Goal: Task Accomplishment & Management: Use online tool/utility

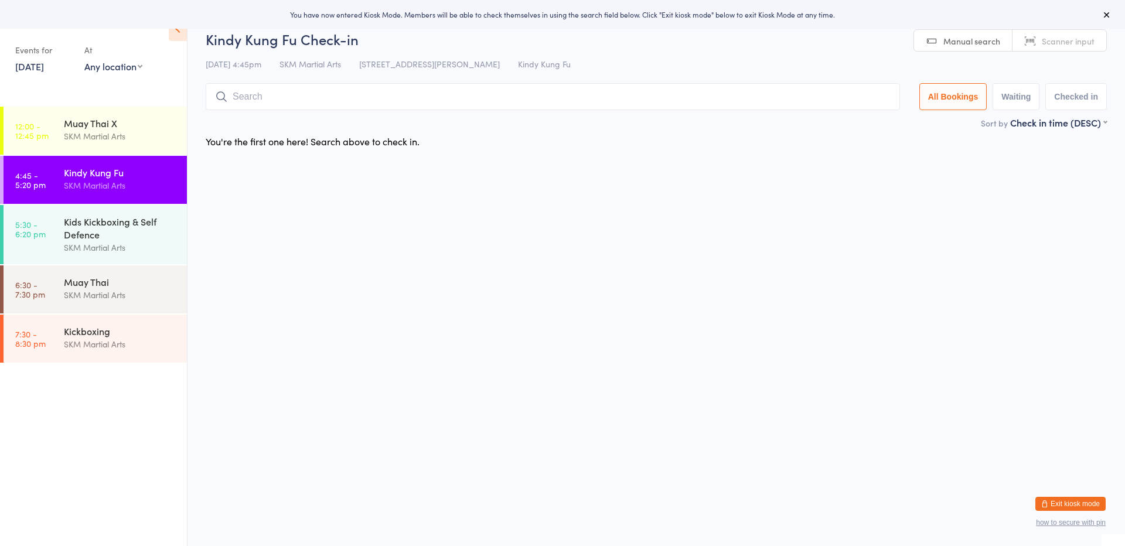
click at [274, 97] on input "search" at bounding box center [553, 96] width 694 height 27
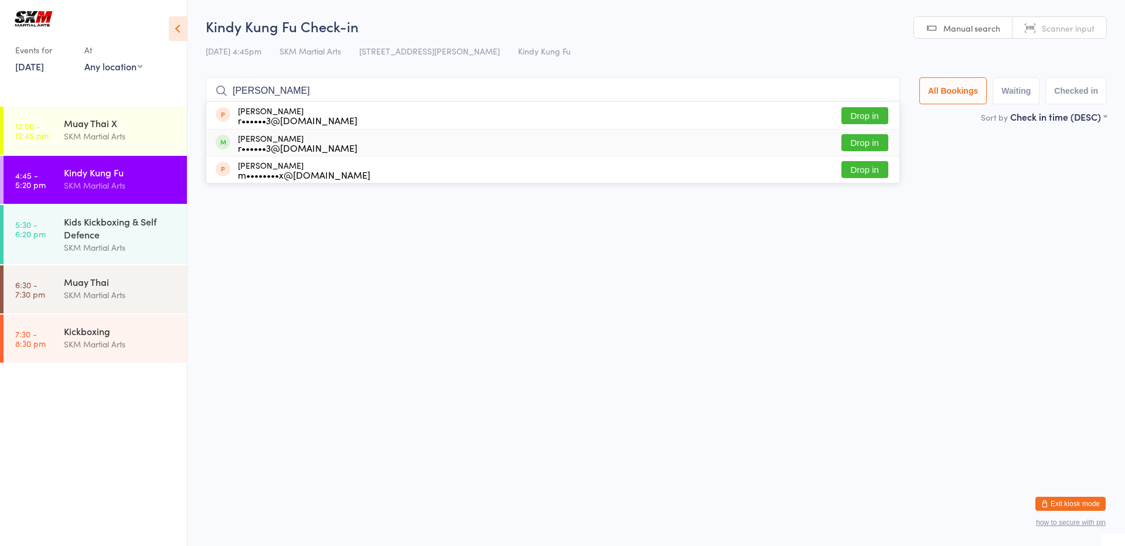
type input "eduardo"
click at [860, 146] on button "Drop in" at bounding box center [864, 142] width 47 height 17
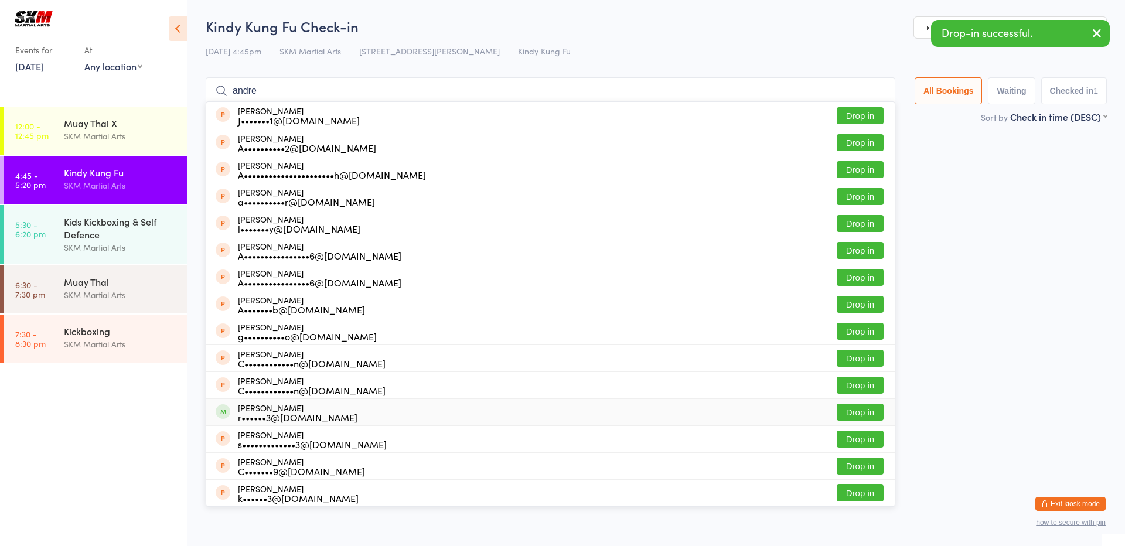
type input "andre"
click at [858, 411] on button "Drop in" at bounding box center [860, 412] width 47 height 17
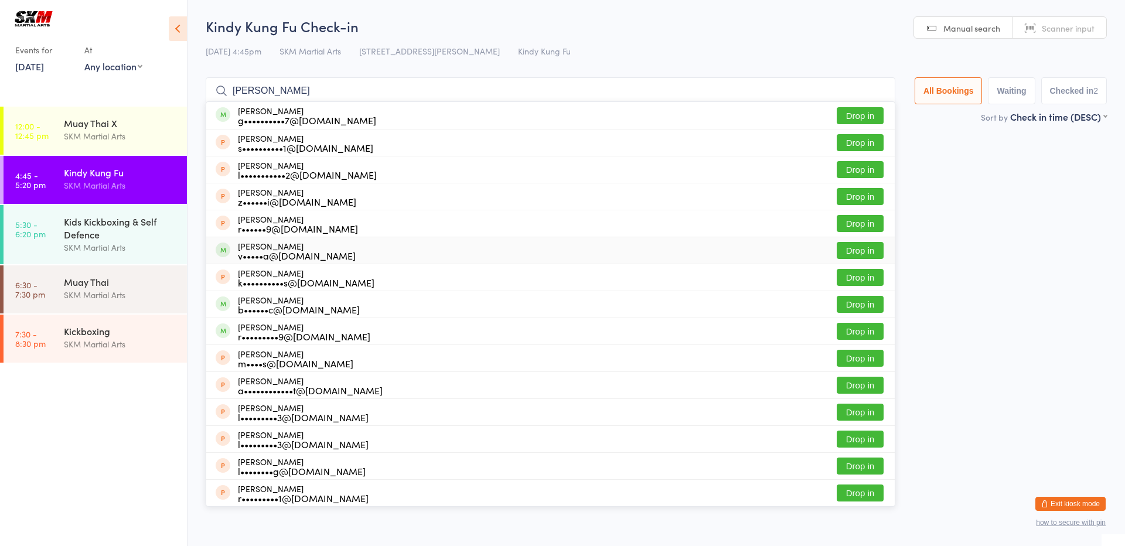
type input "luca"
click at [869, 246] on button "Drop in" at bounding box center [860, 250] width 47 height 17
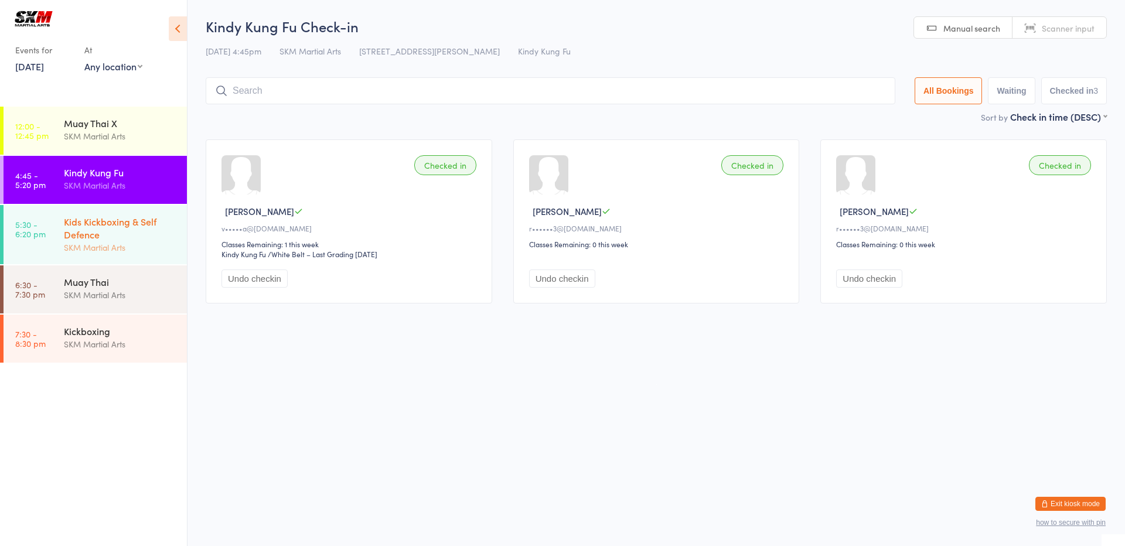
click at [161, 232] on div "Kids Kickboxing & Self Defence" at bounding box center [120, 228] width 113 height 26
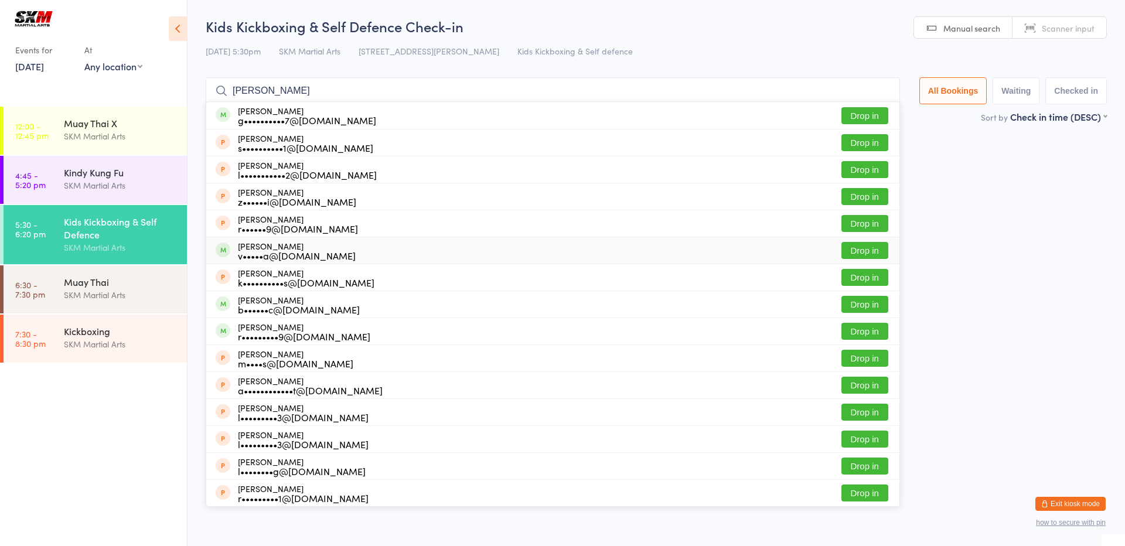
type input "luca"
click at [857, 249] on button "Drop in" at bounding box center [864, 250] width 47 height 17
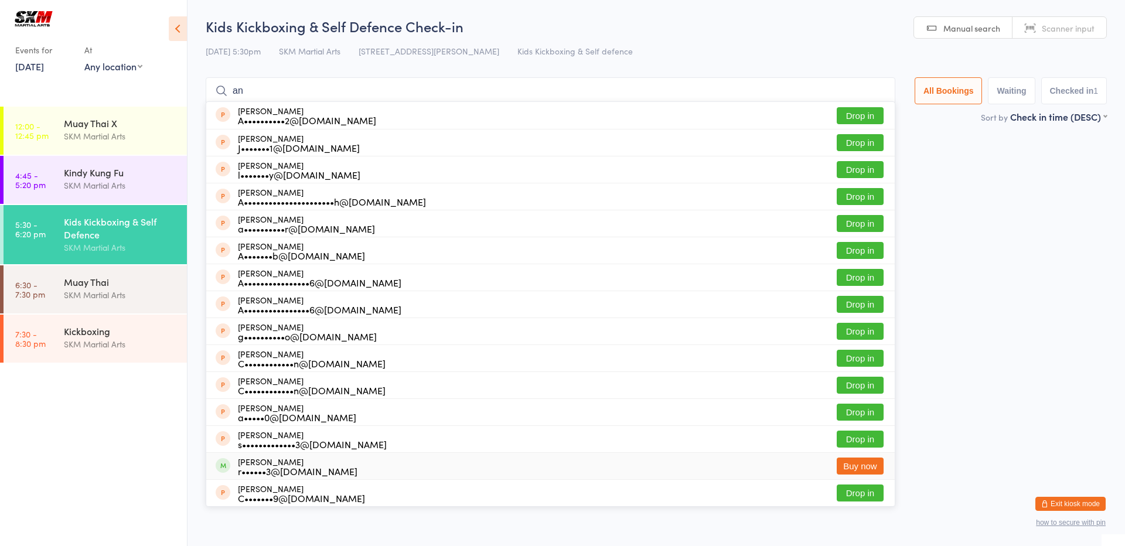
type input "a"
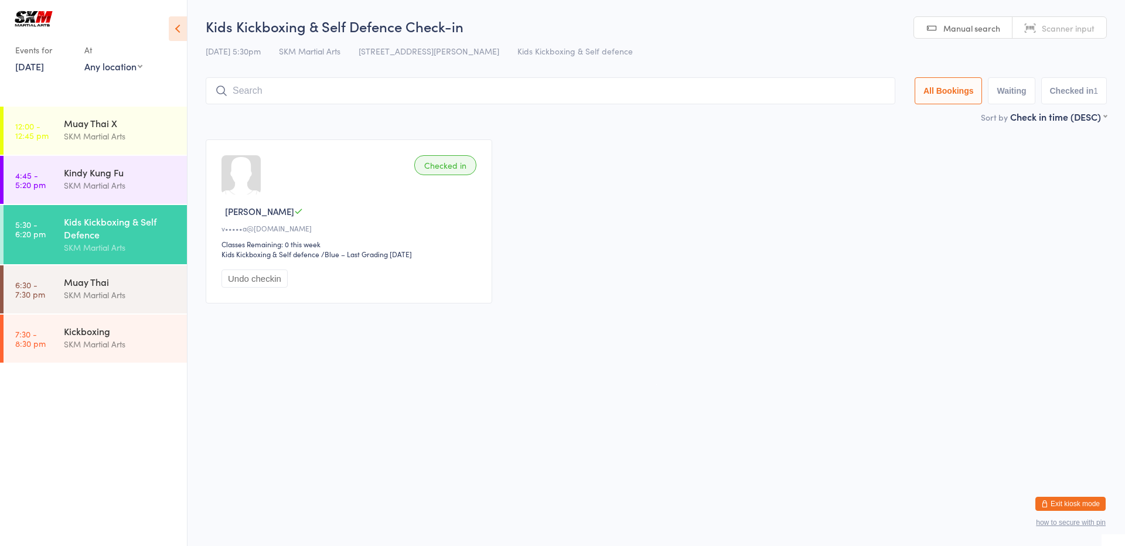
click at [264, 277] on button "Undo checkin" at bounding box center [255, 279] width 66 height 18
click at [264, 277] on button "Check in" at bounding box center [245, 279] width 47 height 18
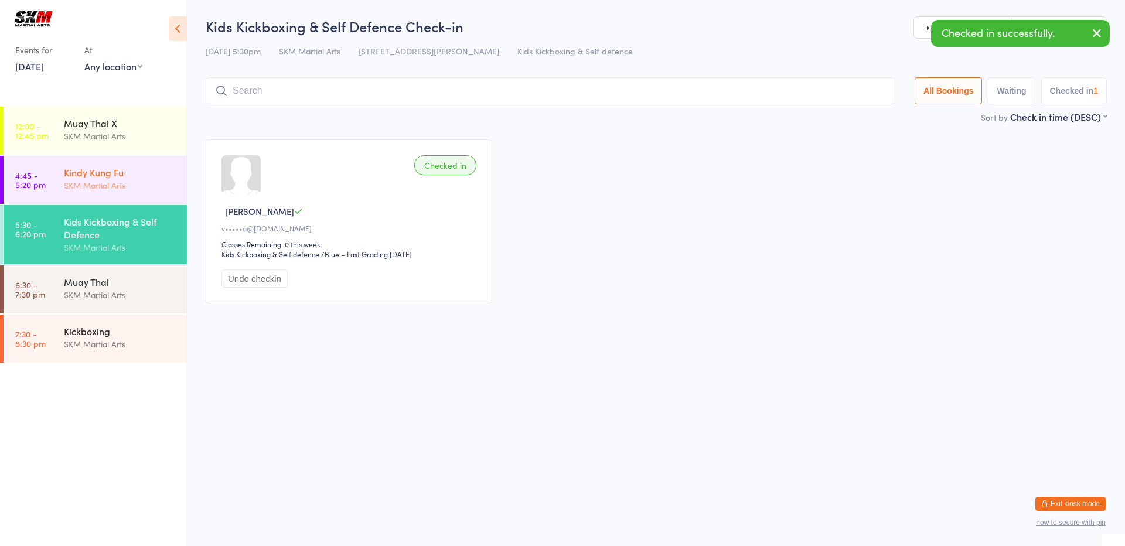
click at [71, 156] on div "Kindy Kung Fu SKM Martial Arts" at bounding box center [125, 179] width 123 height 46
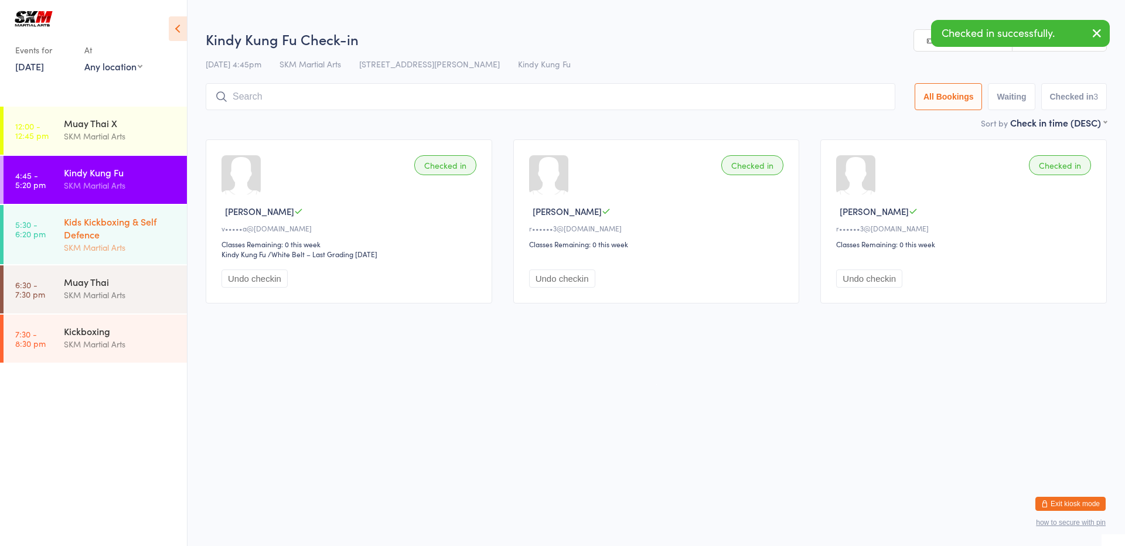
click at [91, 217] on div "Kids Kickboxing & Self Defence" at bounding box center [120, 228] width 113 height 26
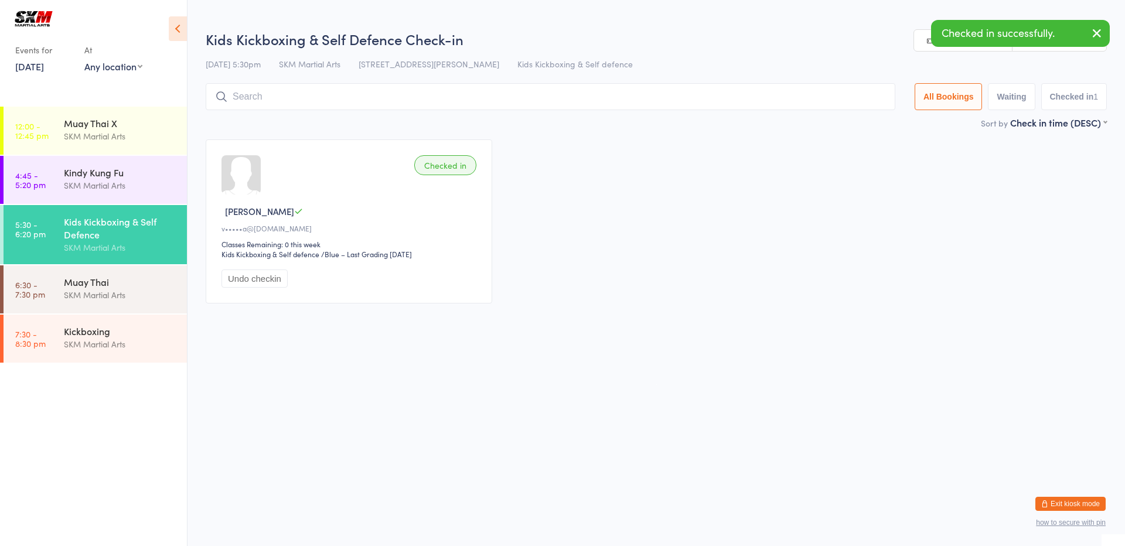
click at [224, 274] on button "Undo checkin" at bounding box center [255, 279] width 66 height 18
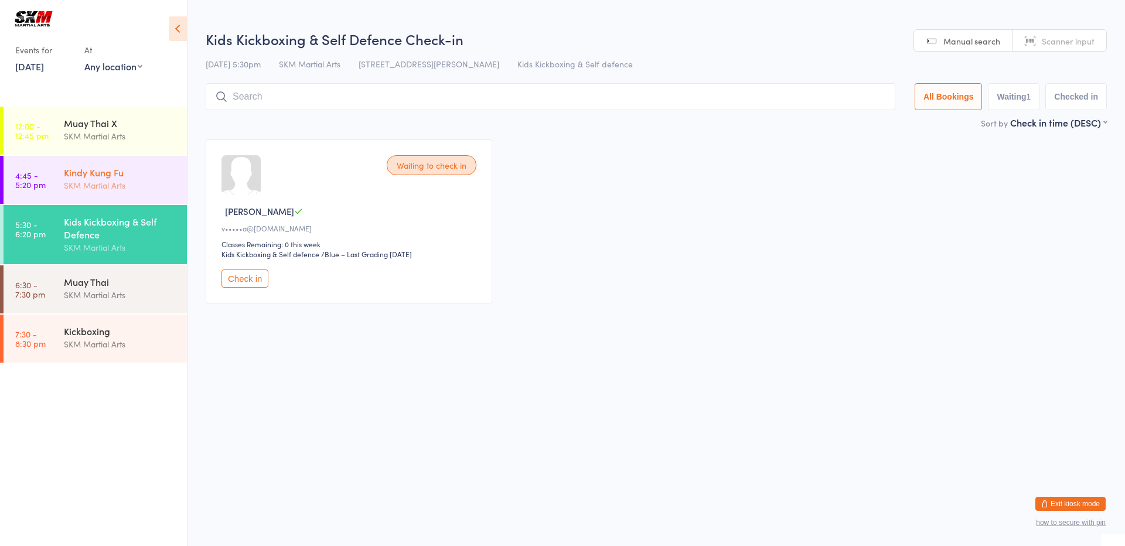
click at [117, 174] on div "Kindy Kung Fu" at bounding box center [120, 172] width 113 height 13
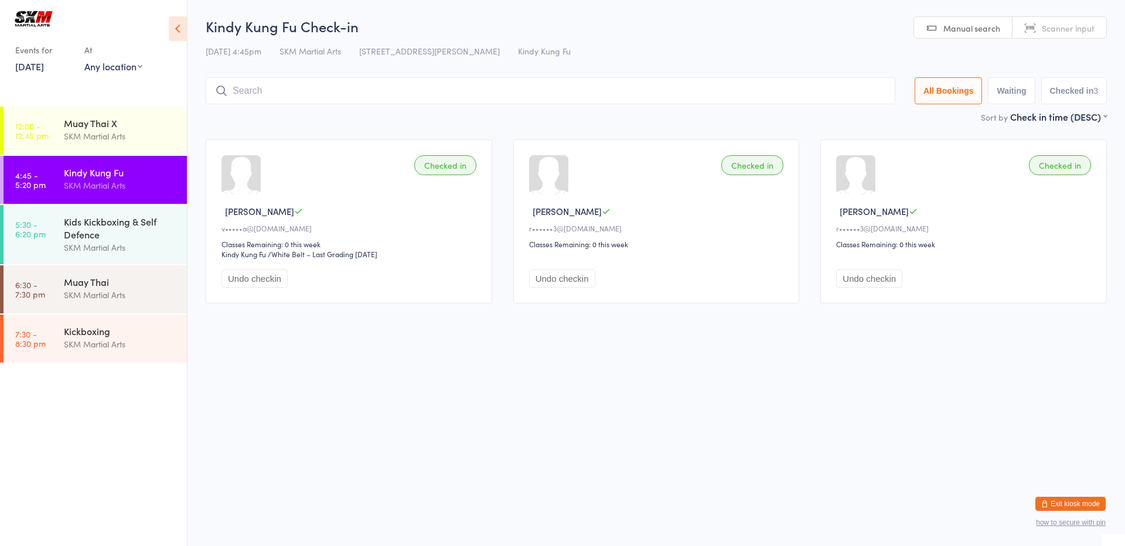
click at [520, 209] on div "Checked in Andre L r••••••3@gmail.com Classes Remaining: 0 this week Undo check…" at bounding box center [656, 221] width 287 height 164
drag, startPoint x: 520, startPoint y: 209, endPoint x: 699, endPoint y: 313, distance: 206.9
click at [699, 313] on div "Checked in Luca S v•••••a@gmail.com Classes Remaining: 0 this week Kindy Kung F…" at bounding box center [656, 221] width 922 height 185
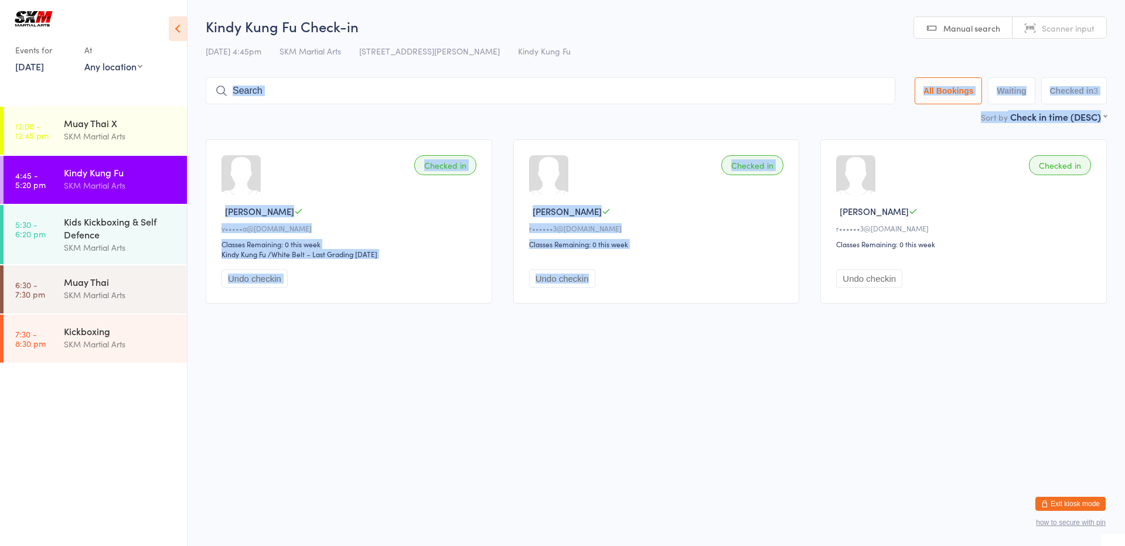
drag, startPoint x: 699, startPoint y: 313, endPoint x: 260, endPoint y: 101, distance: 487.2
click at [260, 101] on main "Kindy Kung Fu Check-in 13 Aug 4:45pm SKM Martial Arts 1 Leighton Place Hornsby …" at bounding box center [656, 165] width 901 height 298
click at [260, 101] on input "search" at bounding box center [551, 90] width 690 height 27
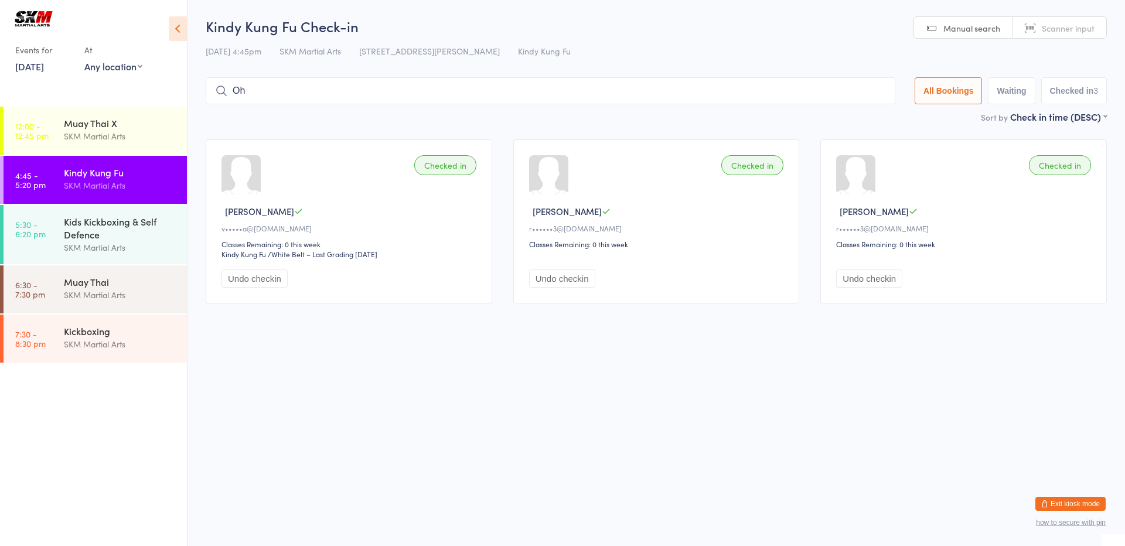
type input "O"
type input "y"
type input "g"
type input "v"
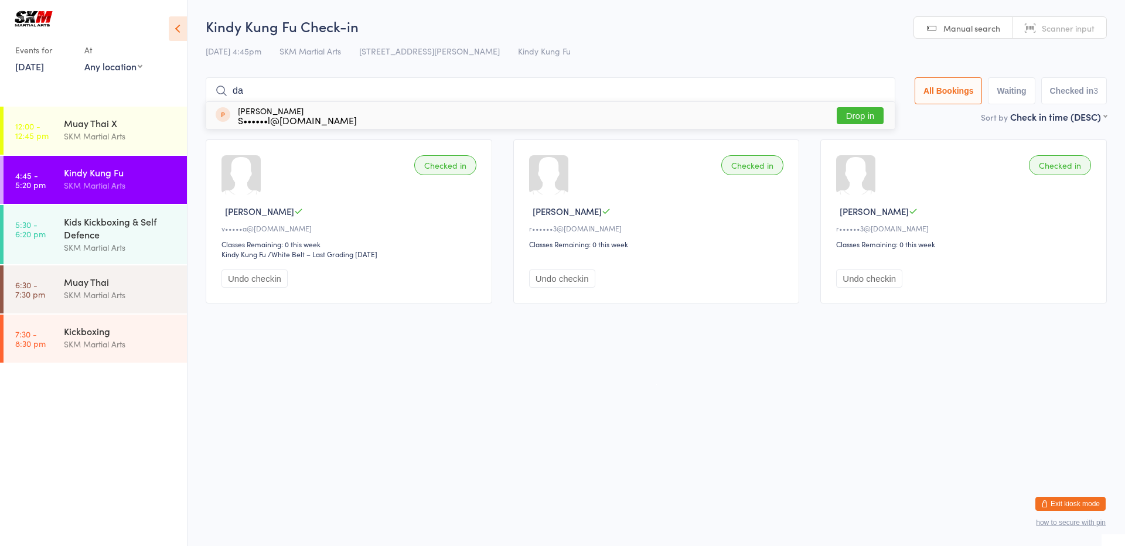
type input "d"
type input "u"
type input "m"
type input "e"
click at [284, 83] on input "search" at bounding box center [551, 90] width 690 height 27
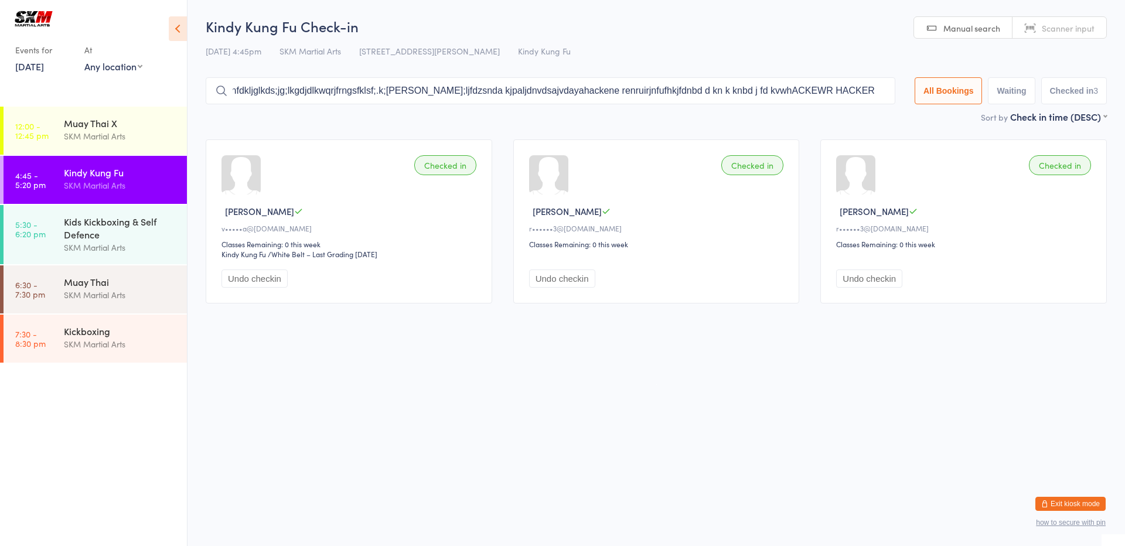
scroll to position [0, 1236]
type input "mfeivolfzkvkm vx mkfd vpkjvmlkvkds ckdvkofdjvklfsvm, xmpkjds,vmlkvnx ,xn lkv nc…"
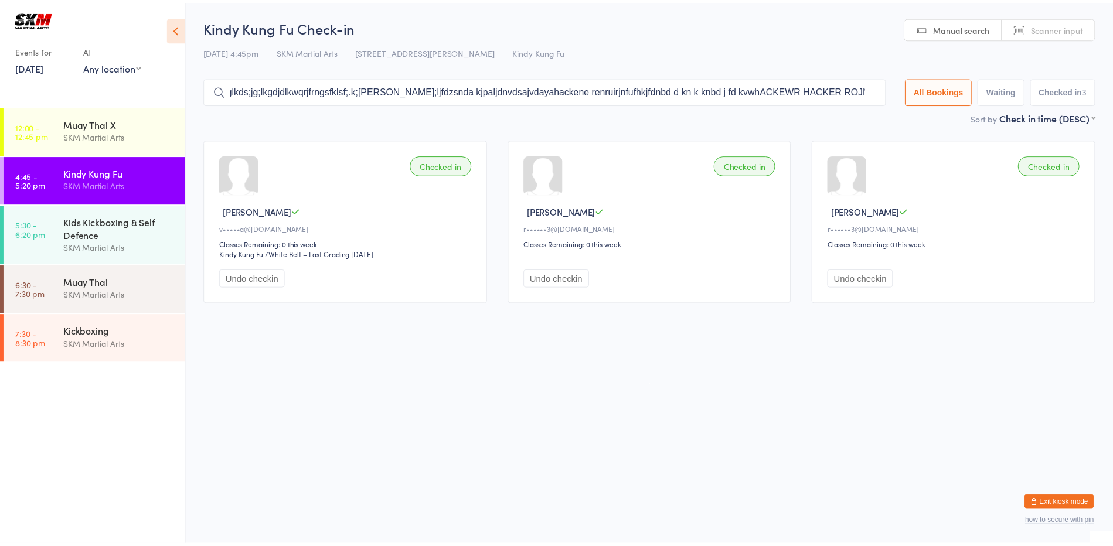
scroll to position [0, 0]
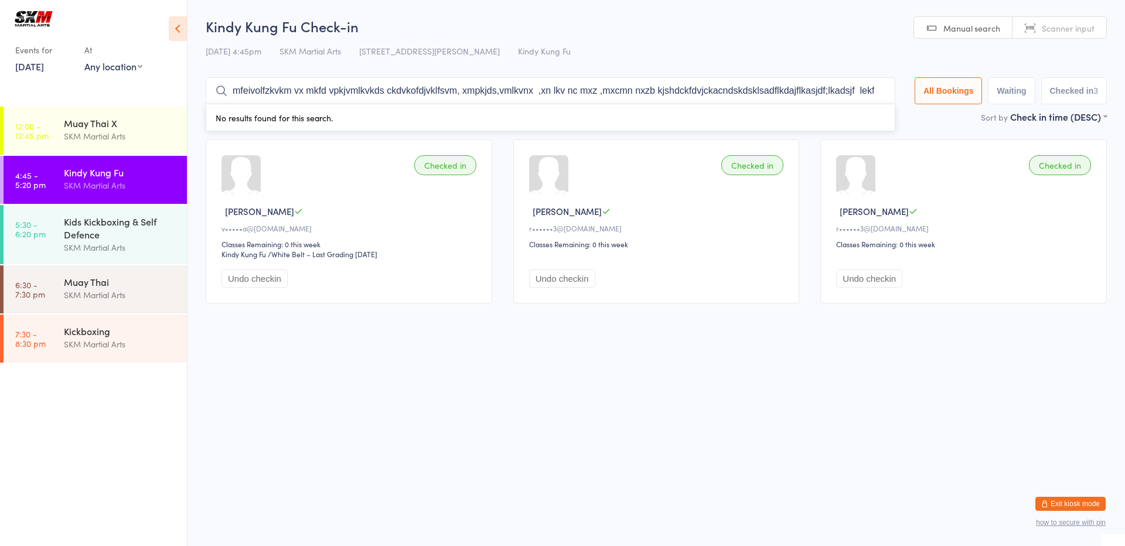
click at [332, 91] on input "mfeivolfzkvkm vx mkfd vpkjvmlkvkds ckdvkofdjvklfsvm, xmpkjds,vmlkvnx ,xn lkv nc…" at bounding box center [551, 90] width 690 height 27
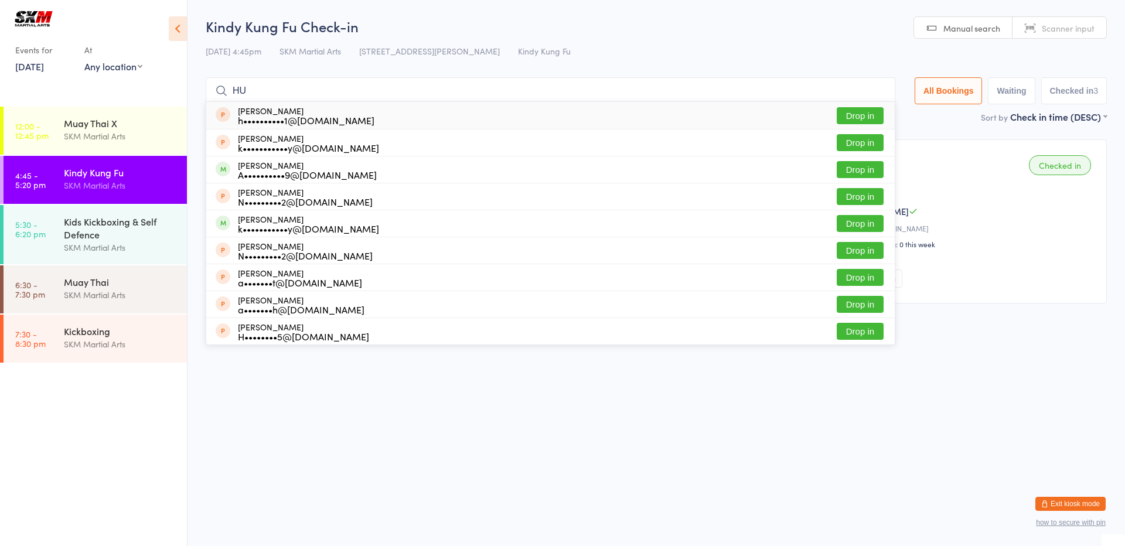
type input "H"
type input "[PERSON_NAME]"
click at [243, 179] on div "A••••••••••9@[DOMAIN_NAME]" at bounding box center [307, 174] width 139 height 9
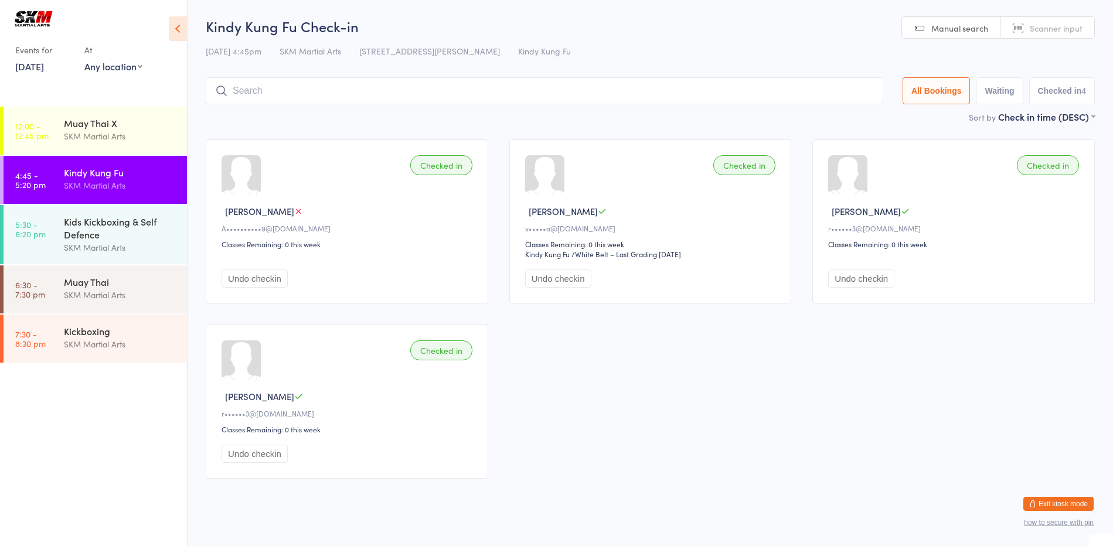
click at [264, 258] on div "Checked in Hugo Z A••••••••••9@[DOMAIN_NAME] Classes Remaining: 0 this week Und…" at bounding box center [347, 221] width 282 height 164
click at [267, 96] on input "search" at bounding box center [544, 90] width 677 height 27
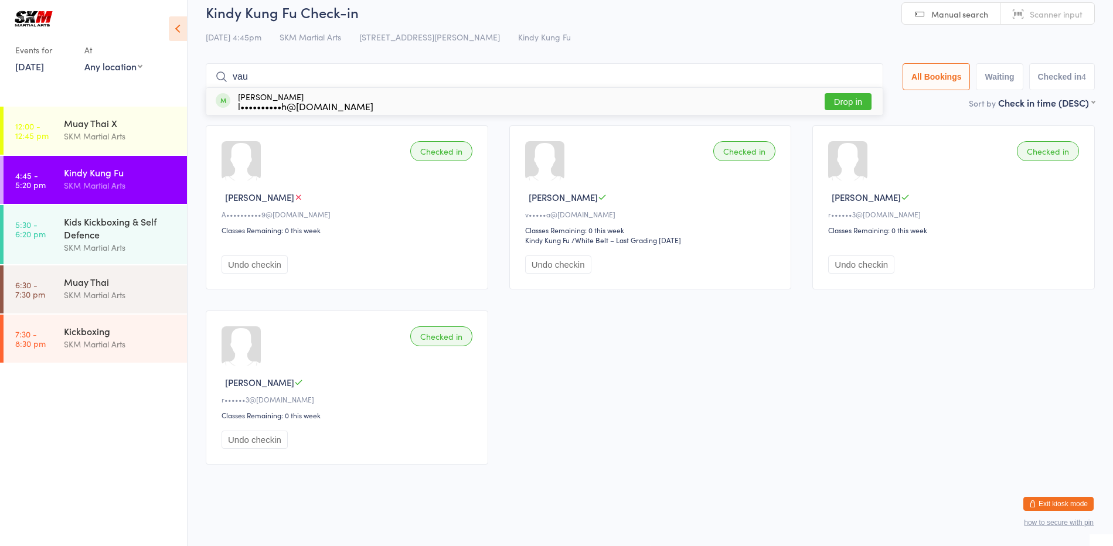
type input "vau"
click at [846, 97] on button "Drop in" at bounding box center [847, 101] width 47 height 17
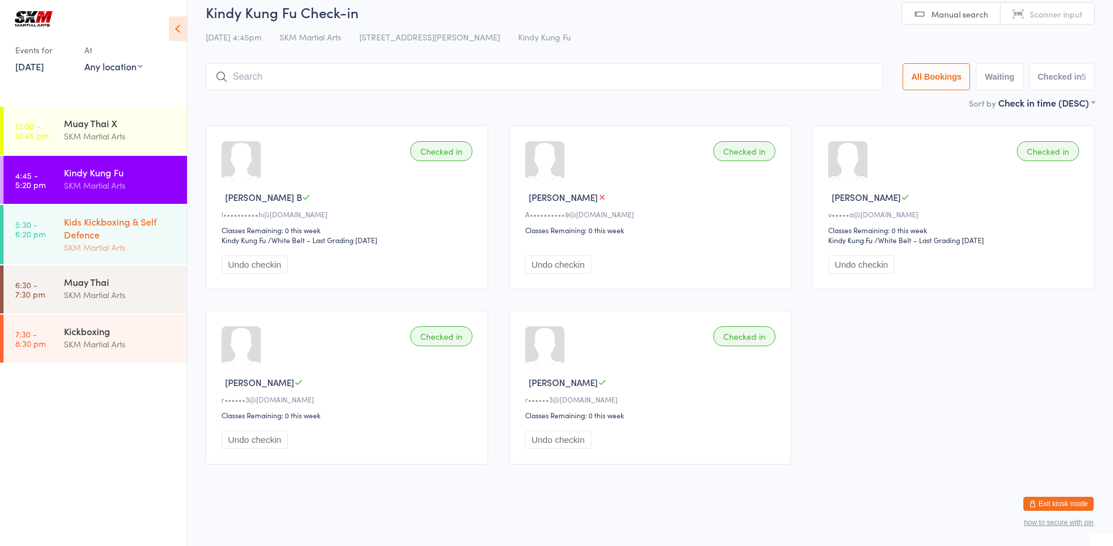
click at [144, 231] on div "Kids Kickboxing & Self Defence" at bounding box center [120, 228] width 113 height 26
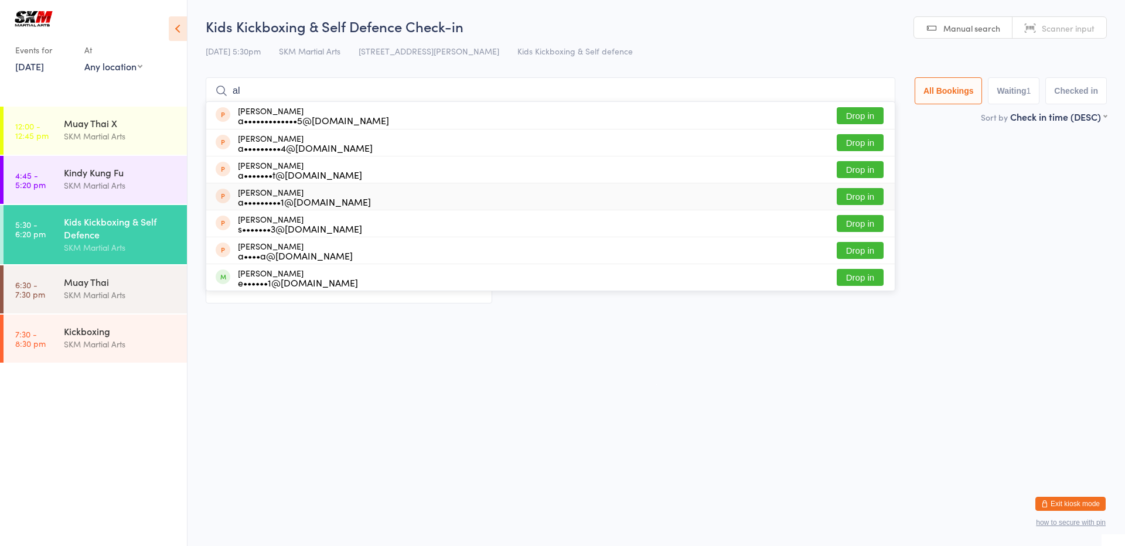
type input "a"
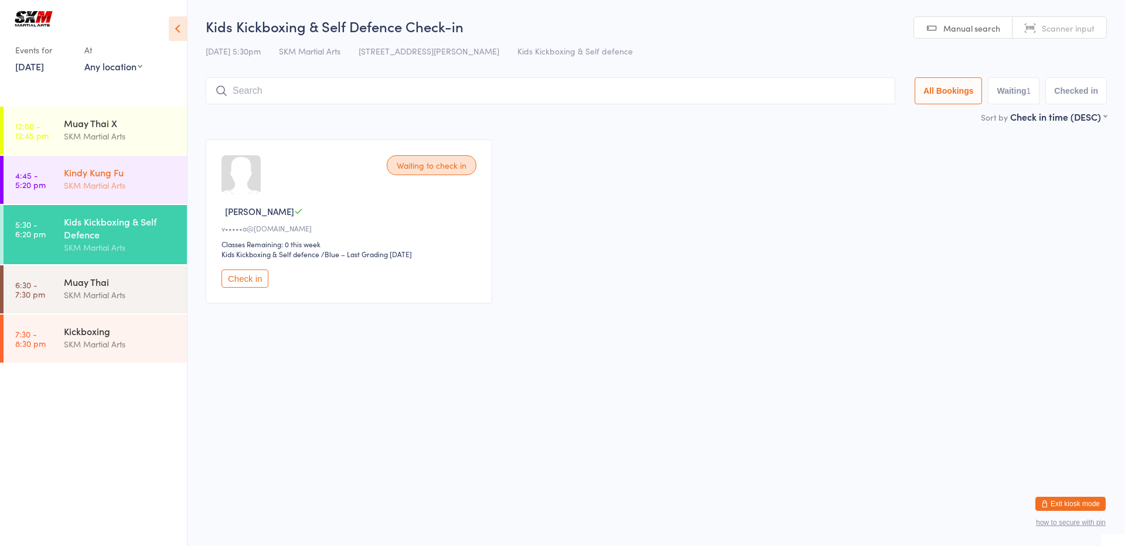
click at [143, 189] on div "SKM Martial Arts" at bounding box center [120, 185] width 113 height 13
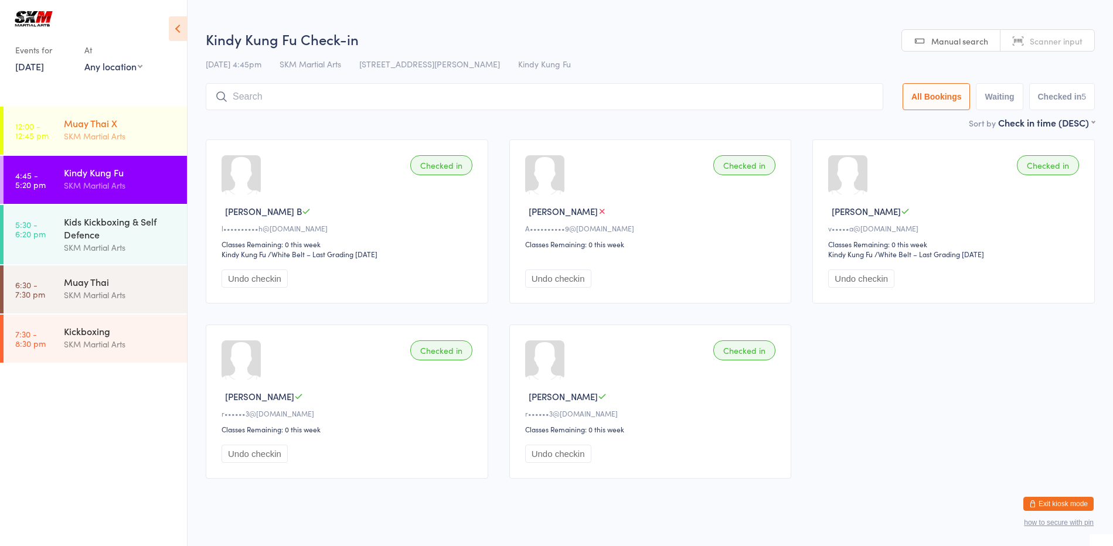
click at [95, 124] on div "Muay Thai X" at bounding box center [120, 123] width 113 height 13
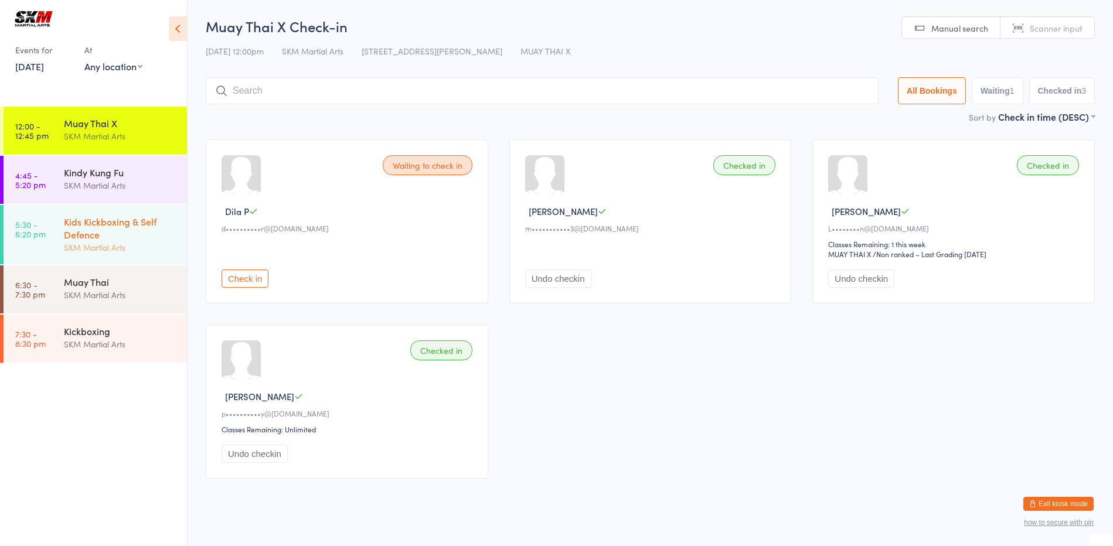
click at [130, 230] on div "Kids Kickboxing & Self Defence" at bounding box center [120, 228] width 113 height 26
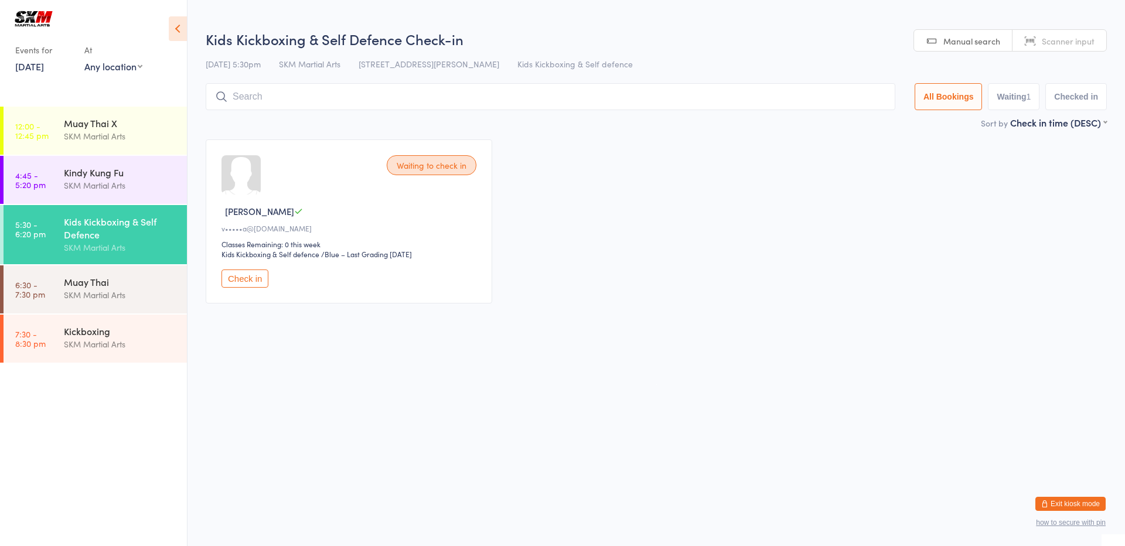
click at [1029, 96] on div "1" at bounding box center [1029, 96] width 5 height 9
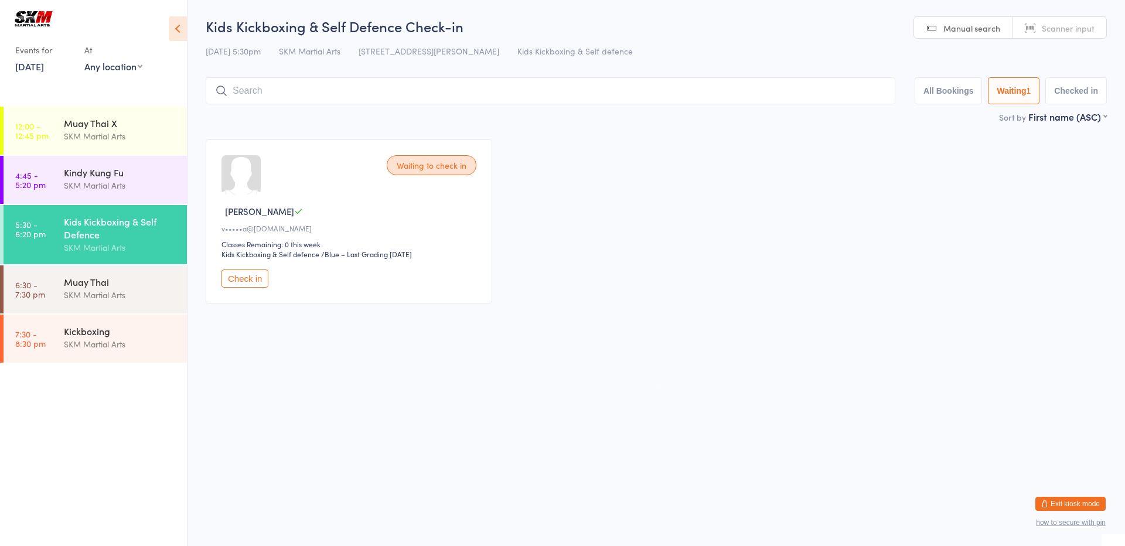
click at [939, 88] on button "All Bookings" at bounding box center [949, 90] width 68 height 27
select select "5"
click at [672, 81] on input "search" at bounding box center [551, 90] width 690 height 27
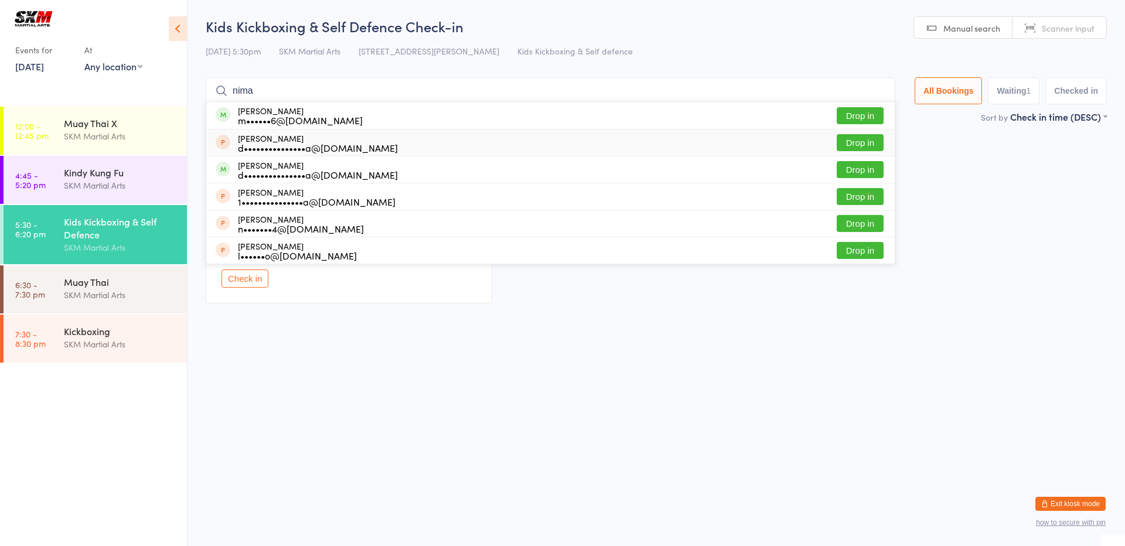
type input "nima"
click at [860, 141] on button "Drop in" at bounding box center [860, 142] width 47 height 17
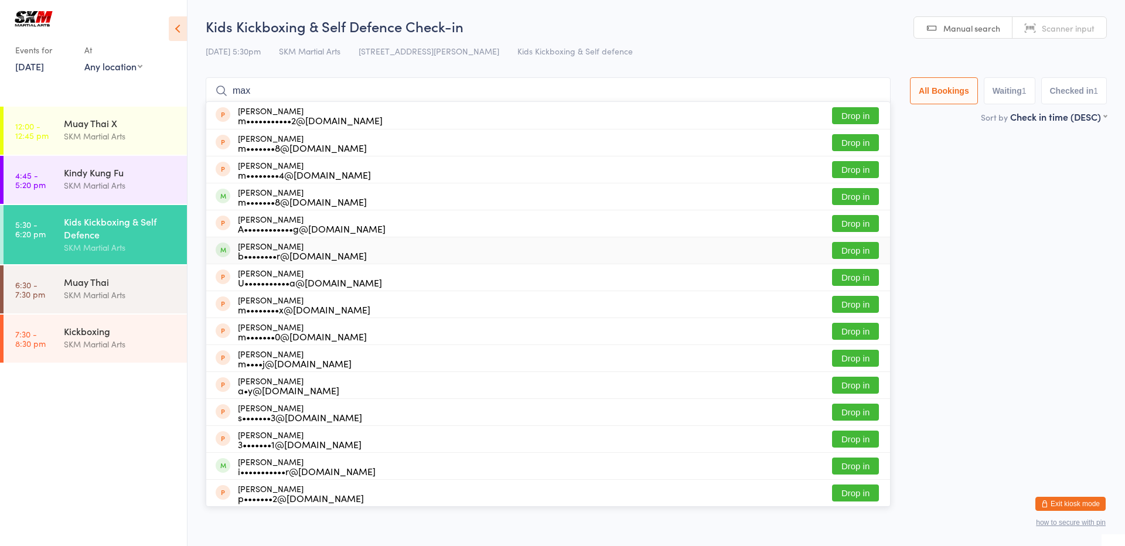
type input "max"
click at [271, 260] on div "b••••••••r@gmail.com" at bounding box center [302, 255] width 129 height 9
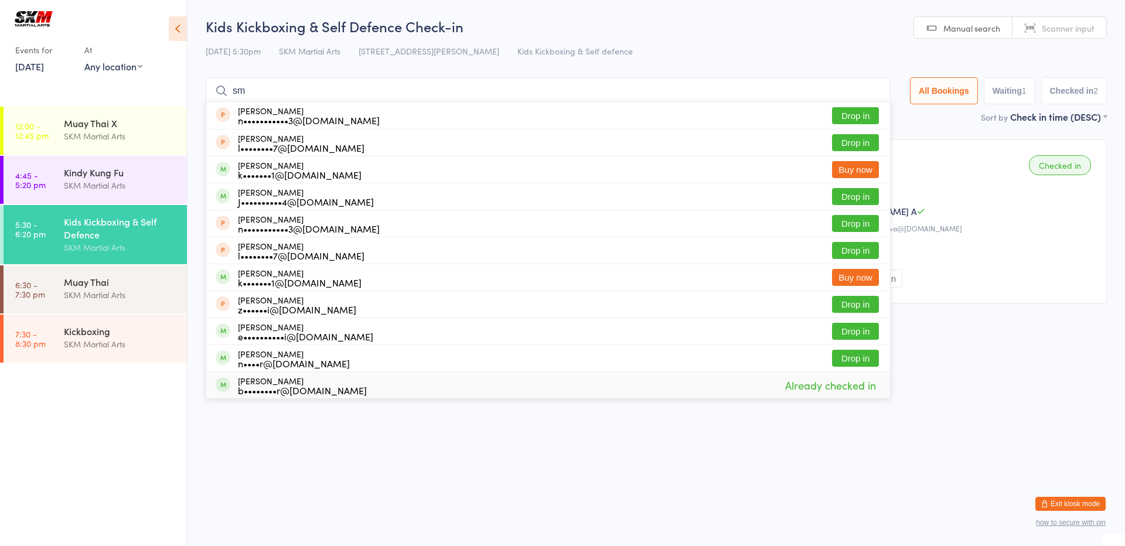
type input "s"
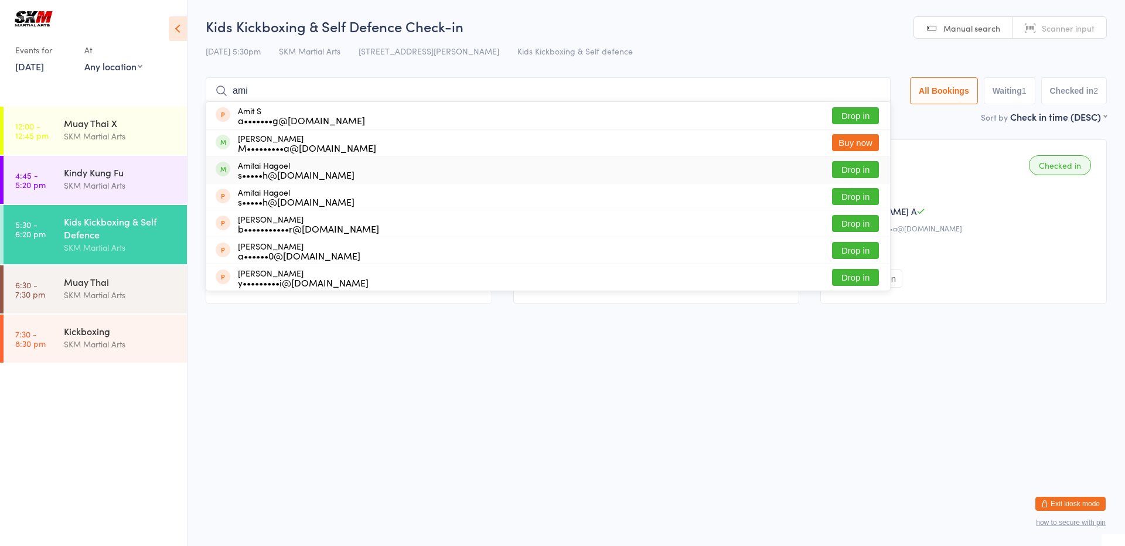
type input "ami"
click at [849, 169] on button "Drop in" at bounding box center [855, 169] width 47 height 17
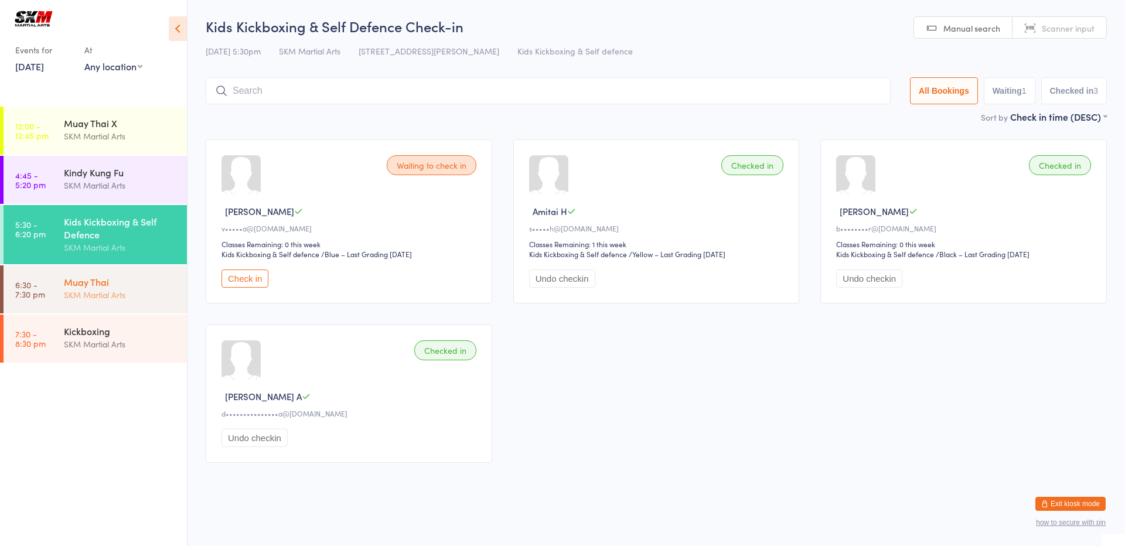
click at [76, 292] on div "SKM Martial Arts" at bounding box center [120, 294] width 113 height 13
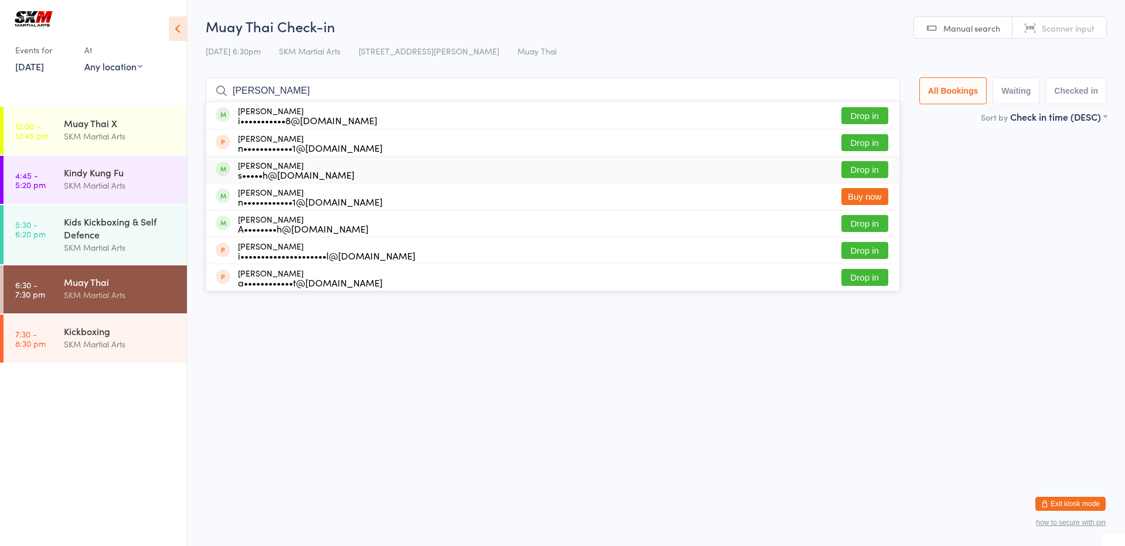
type input "isaac"
click at [853, 162] on button "Drop in" at bounding box center [864, 169] width 47 height 17
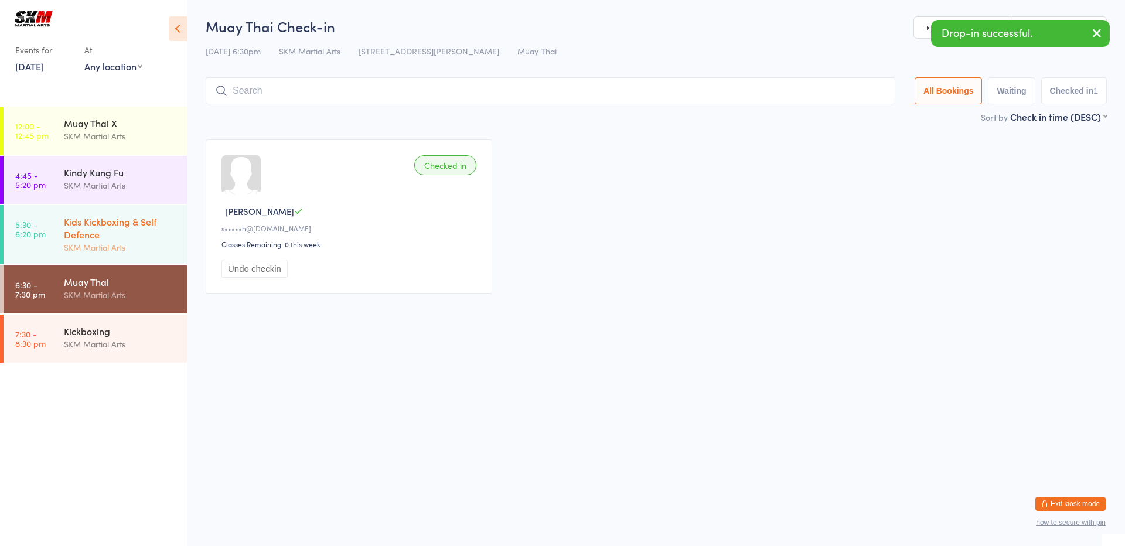
click at [114, 238] on div "Kids Kickboxing & Self Defence" at bounding box center [120, 228] width 113 height 26
